Goal: Task Accomplishment & Management: Manage account settings

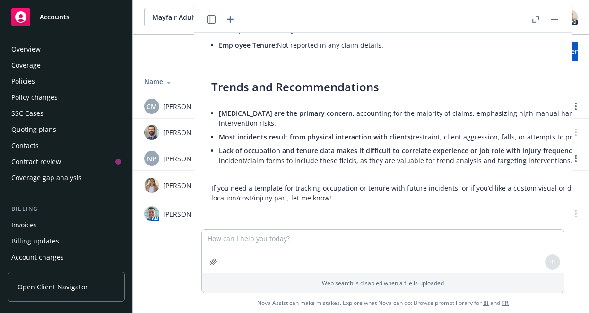
scroll to position [2140, 8]
